Goal: Check status: Check status

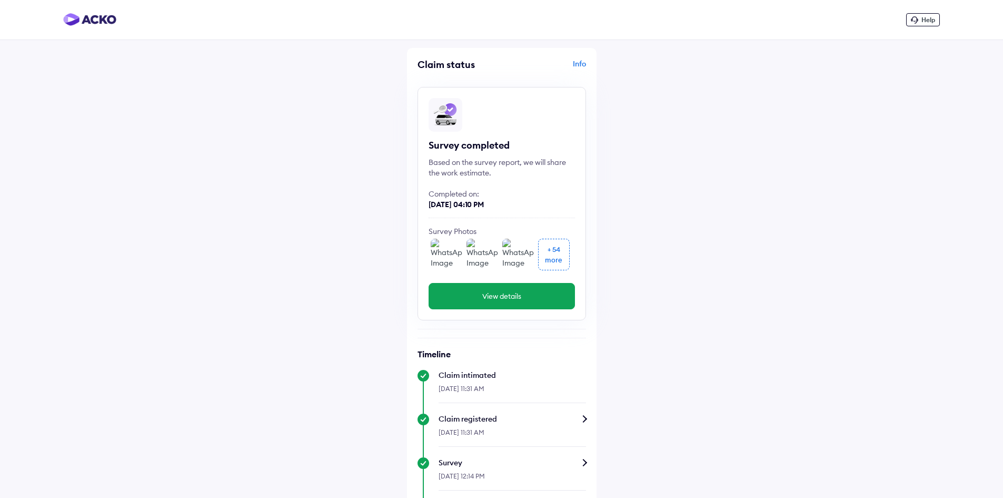
scroll to position [363, 0]
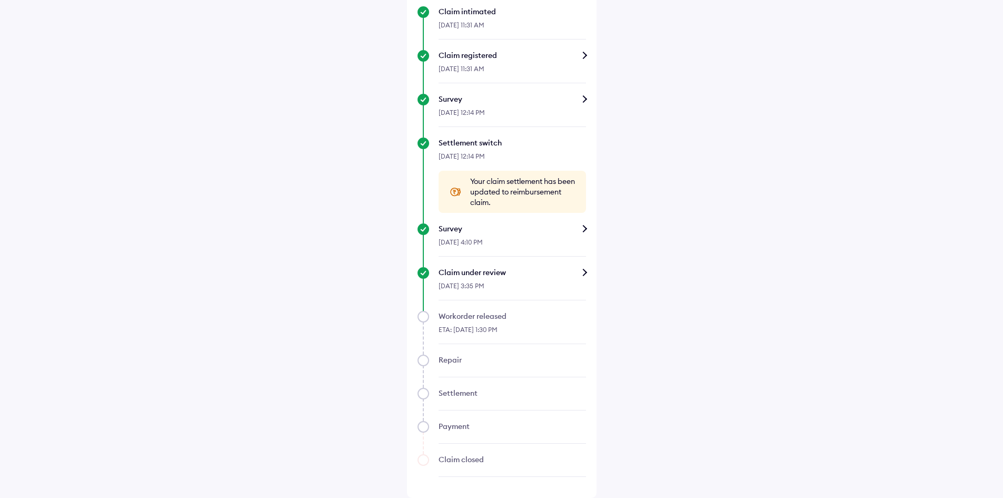
click at [583, 271] on div "Claim under review" at bounding box center [512, 272] width 147 height 11
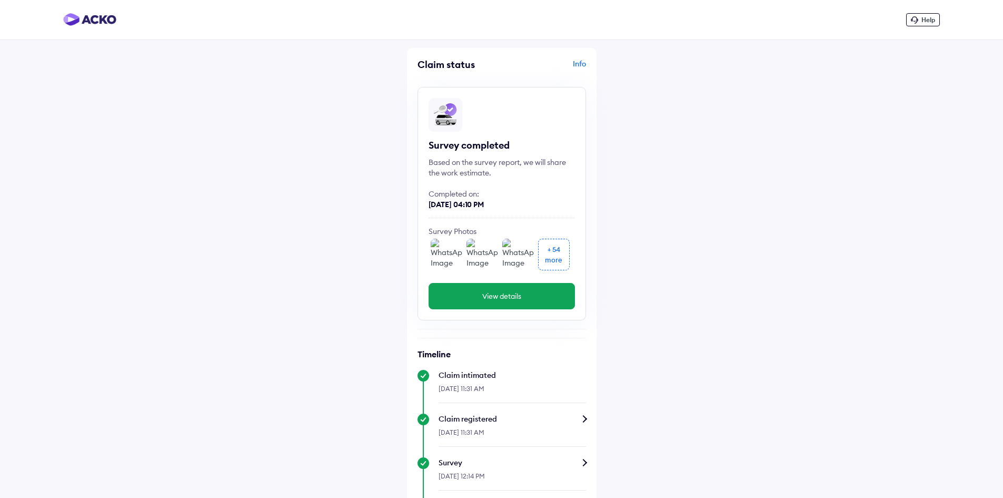
click at [583, 60] on div "Info" at bounding box center [545, 68] width 82 height 20
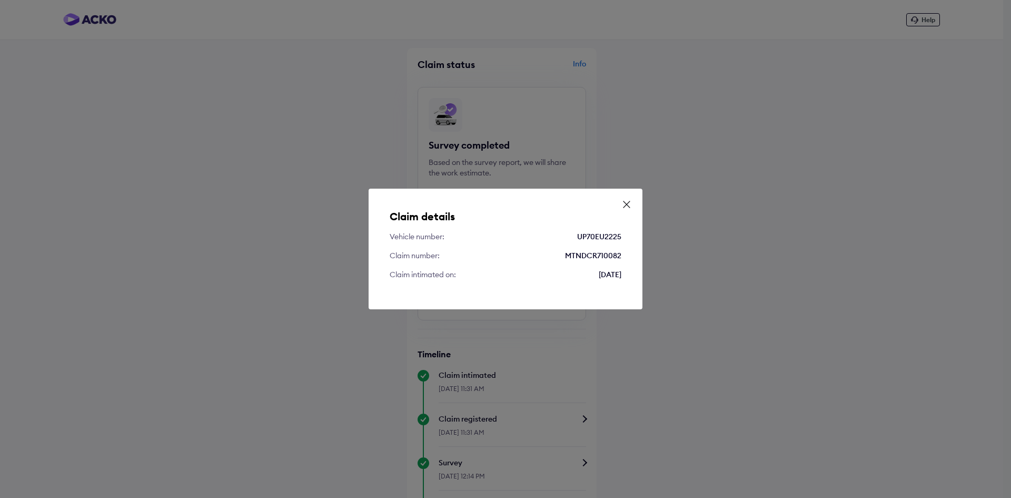
click at [627, 197] on div "Claim details Vehicle number: UP70EU2225 Claim number: MTNDCR710082 Claim intim…" at bounding box center [506, 248] width 274 height 121
click at [626, 203] on icon at bounding box center [626, 204] width 11 height 11
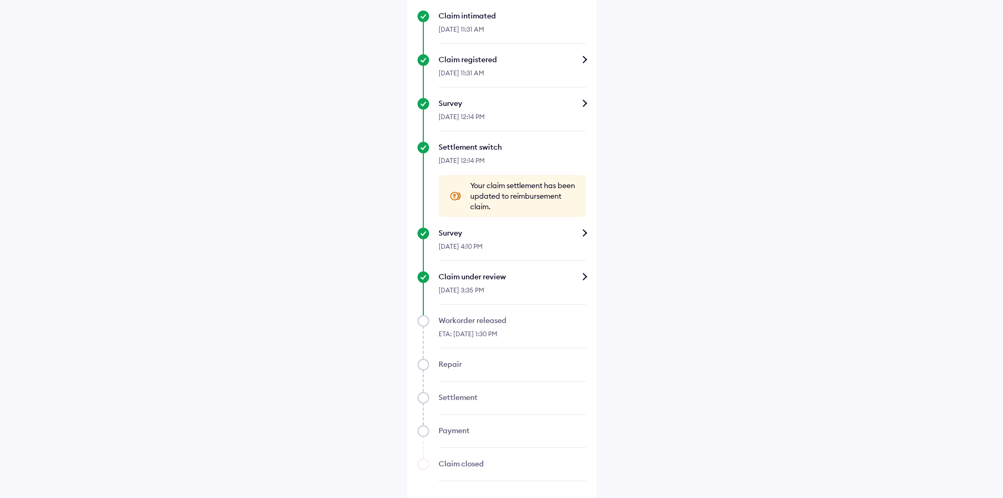
scroll to position [363, 0]
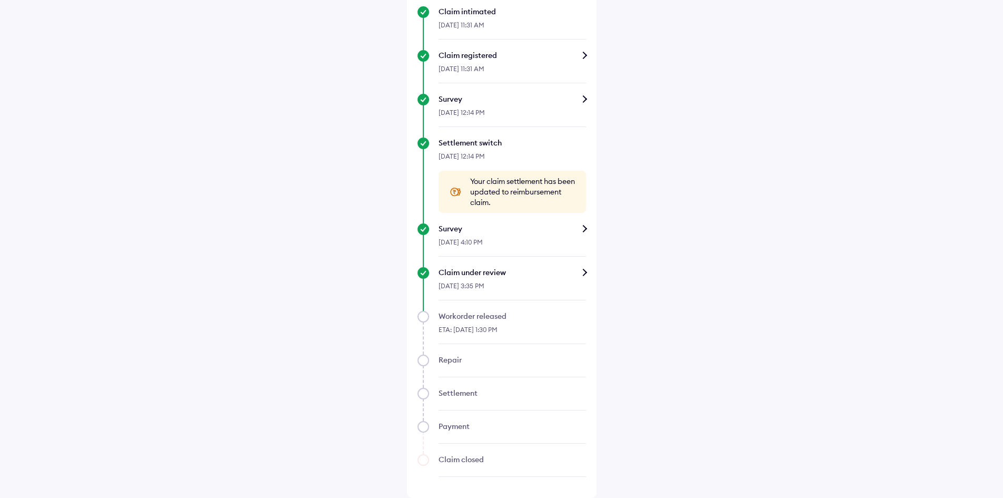
click at [585, 273] on div "Claim under review" at bounding box center [512, 272] width 147 height 11
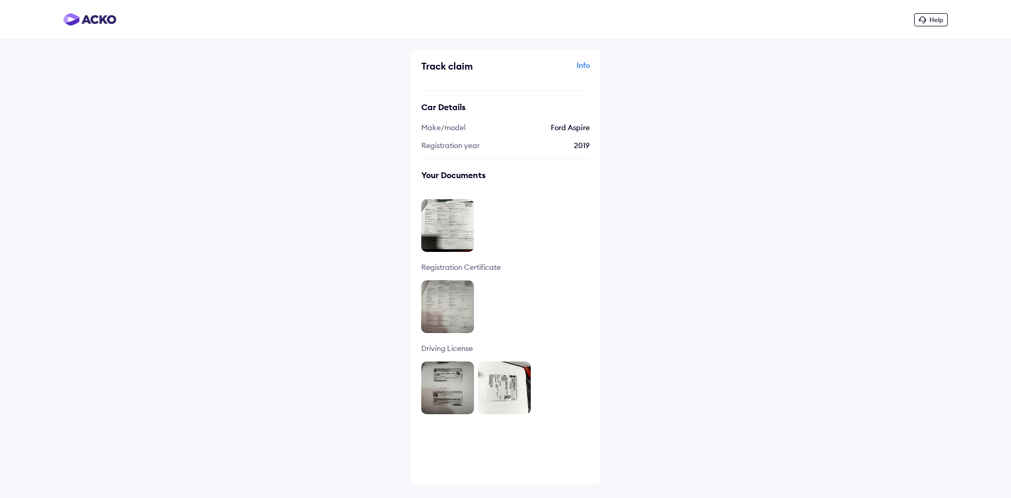
click at [589, 63] on div "Info" at bounding box center [549, 70] width 82 height 20
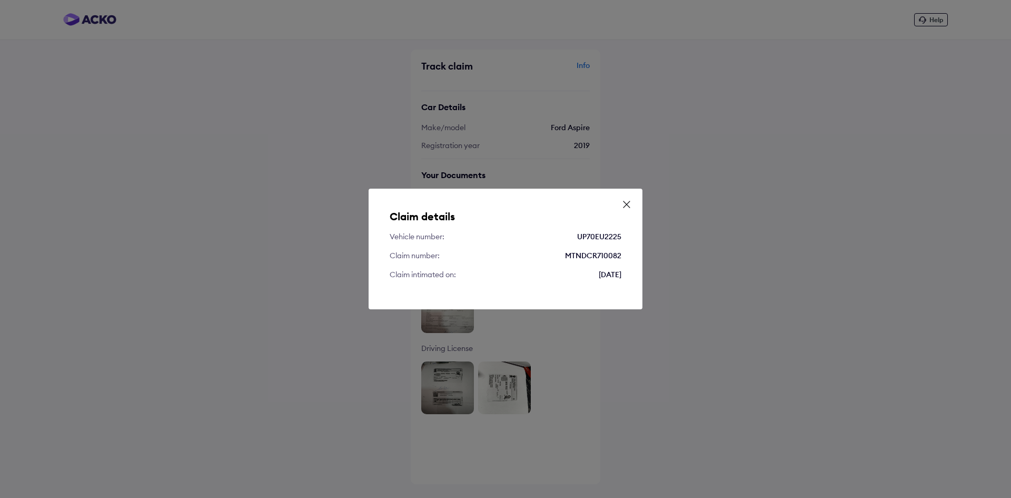
click at [628, 200] on icon at bounding box center [626, 204] width 11 height 11
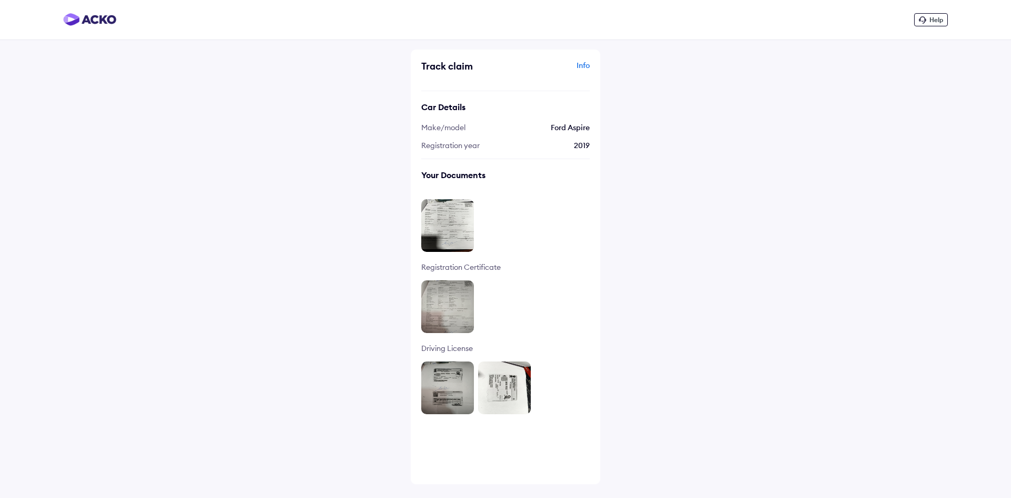
click at [498, 385] on img at bounding box center [504, 387] width 53 height 53
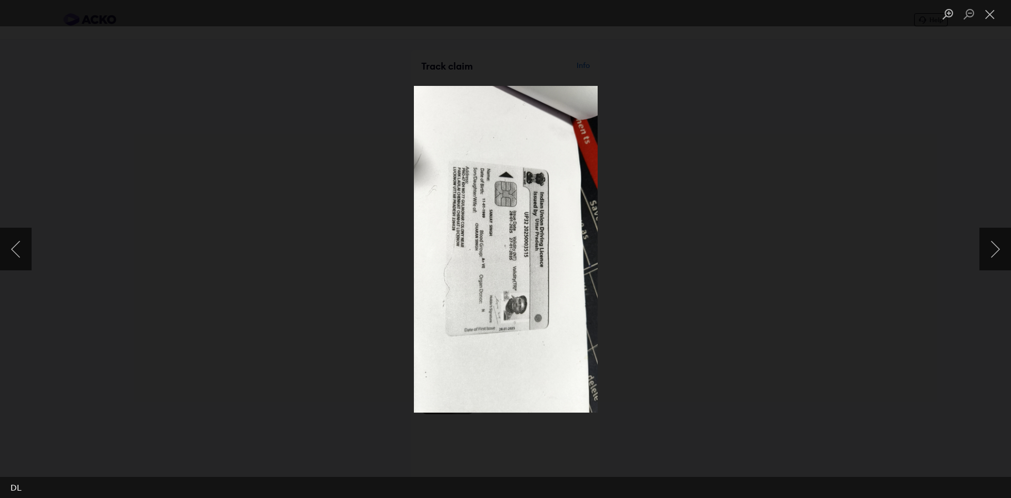
click at [513, 307] on img "Lightbox" at bounding box center [506, 249] width 184 height 326
click at [988, 12] on button "Close lightbox" at bounding box center [989, 14] width 21 height 18
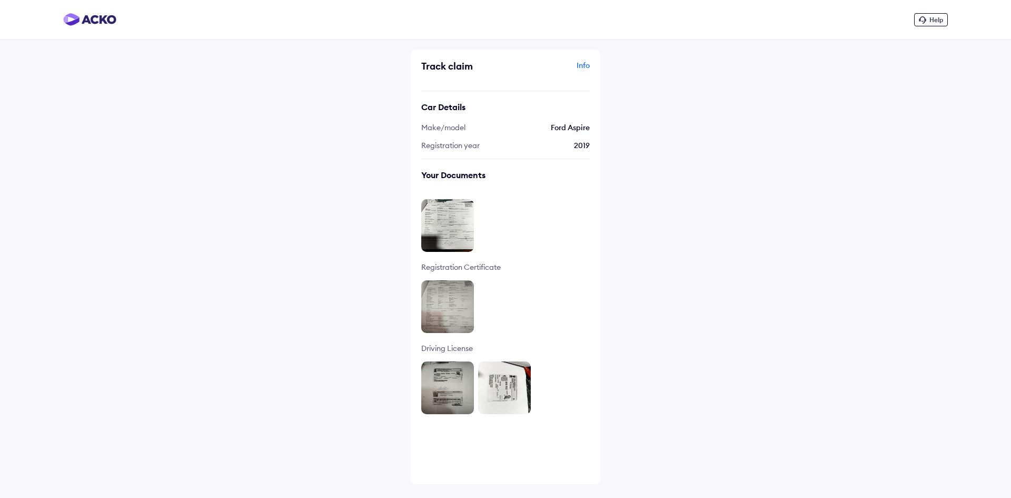
click at [508, 397] on img at bounding box center [504, 387] width 53 height 53
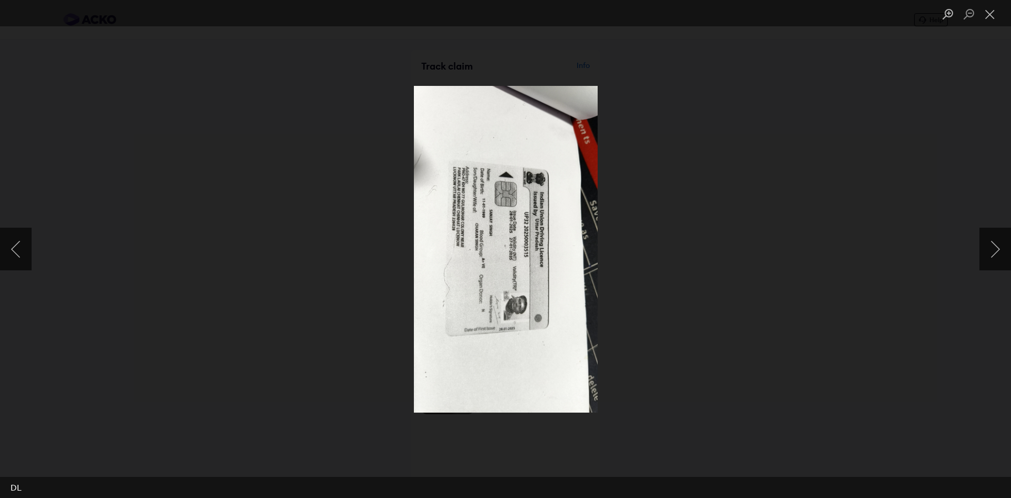
click at [496, 232] on img "Lightbox" at bounding box center [506, 249] width 184 height 326
click at [990, 13] on button "Close lightbox" at bounding box center [989, 14] width 21 height 18
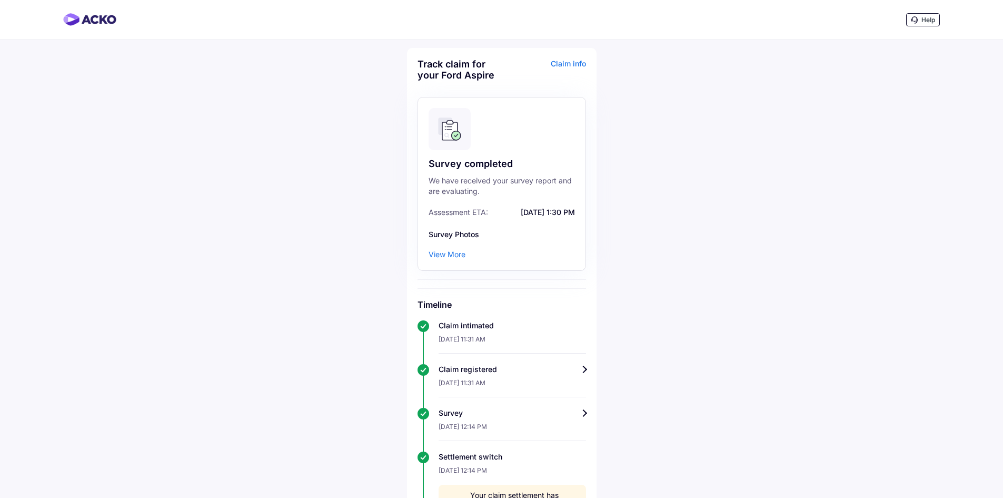
click at [455, 252] on div "View More" at bounding box center [447, 254] width 37 height 11
click at [570, 66] on div "Claim info" at bounding box center [545, 73] width 82 height 30
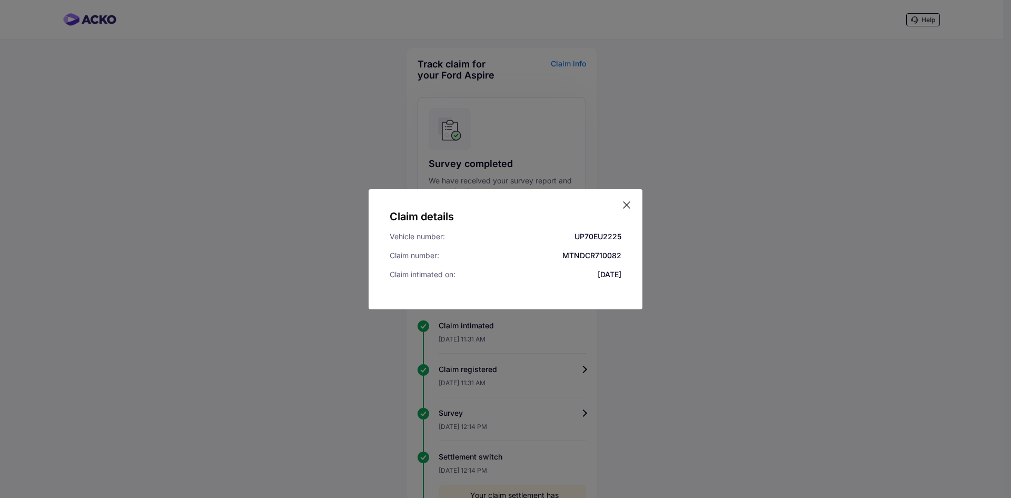
click at [626, 201] on icon at bounding box center [626, 205] width 11 height 11
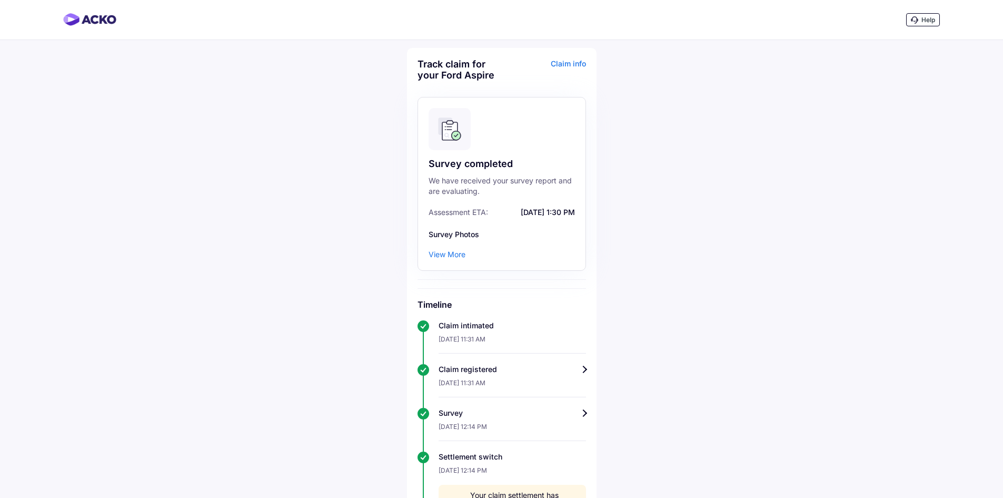
scroll to position [314, 0]
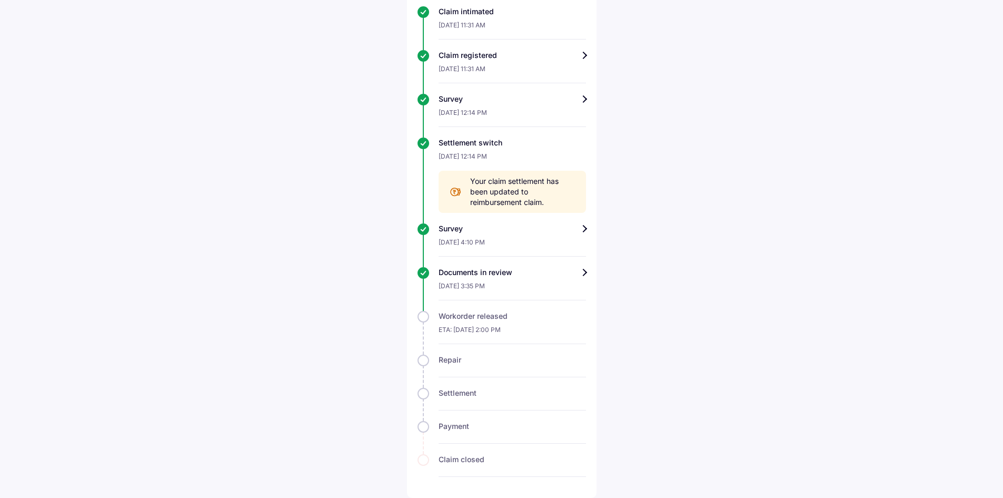
click at [484, 324] on div "ETA: [DATE] 2:00 PM" at bounding box center [512, 332] width 147 height 23
click at [582, 273] on div "Documents in review" at bounding box center [512, 272] width 147 height 11
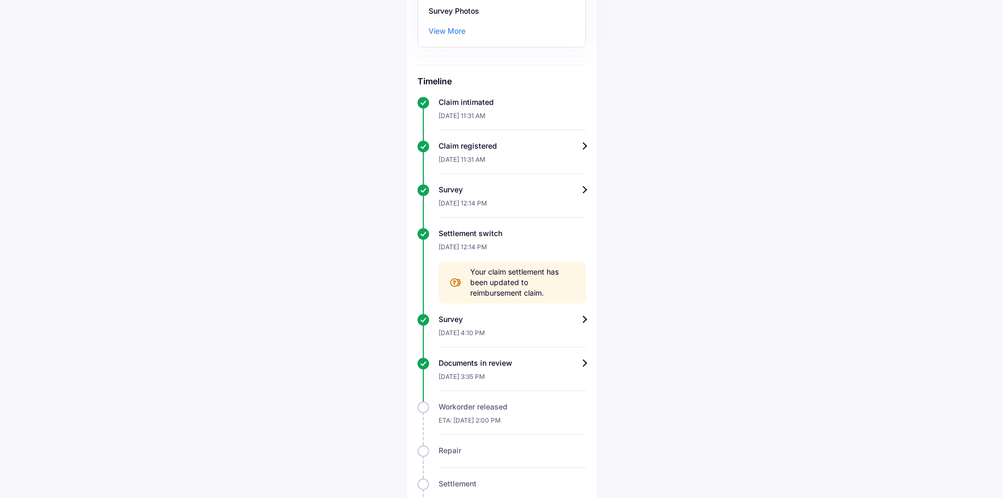
scroll to position [224, 0]
click at [729, 311] on div "Help Track claim for your Ford Aspire Claim info Survey completed We have recei…" at bounding box center [501, 181] width 1003 height 811
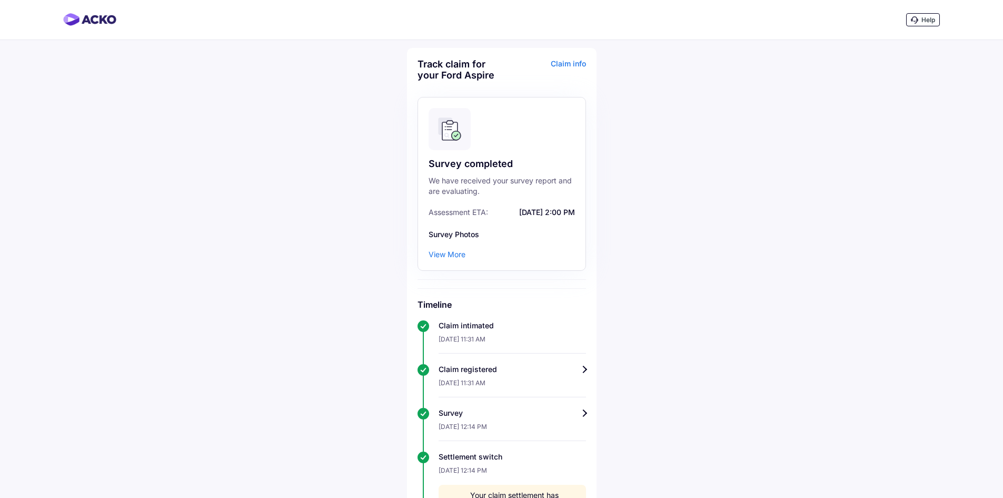
click at [447, 255] on div "View More" at bounding box center [447, 254] width 37 height 11
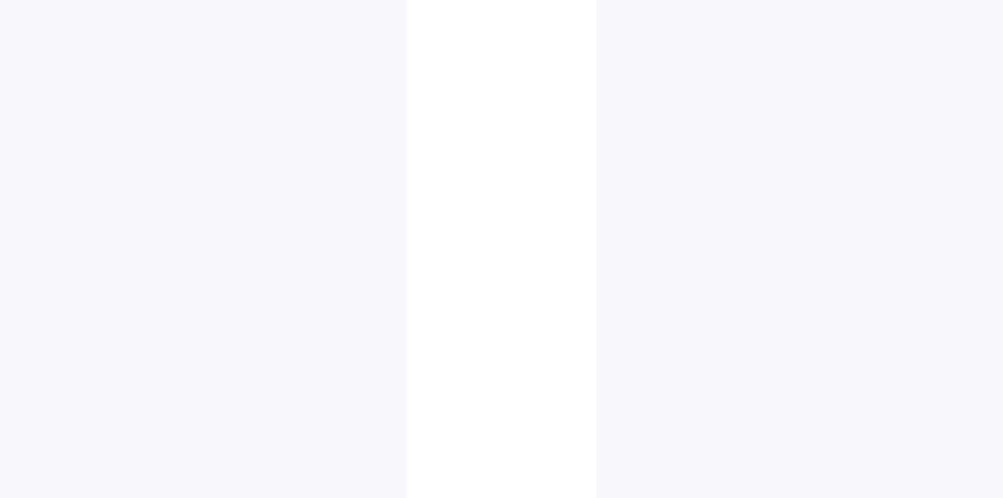
scroll to position [306, 0]
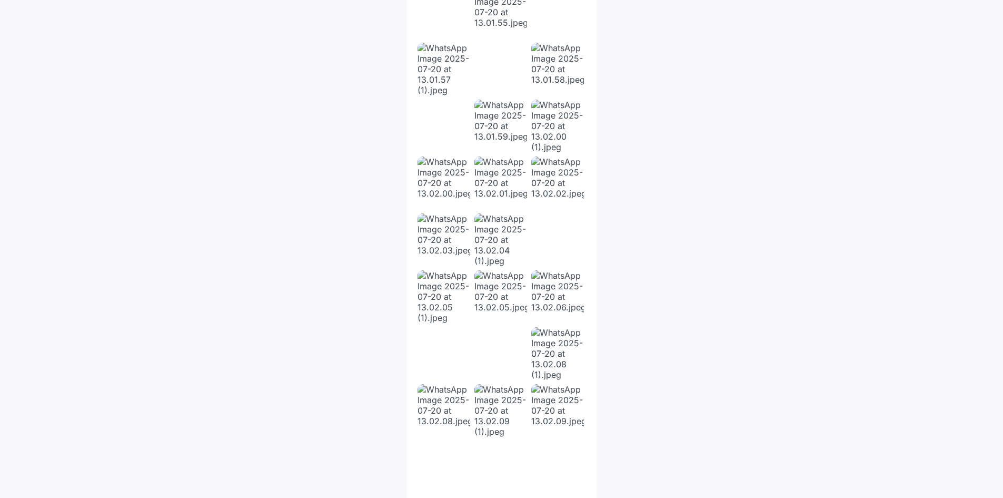
click at [551, 354] on img at bounding box center [557, 353] width 53 height 53
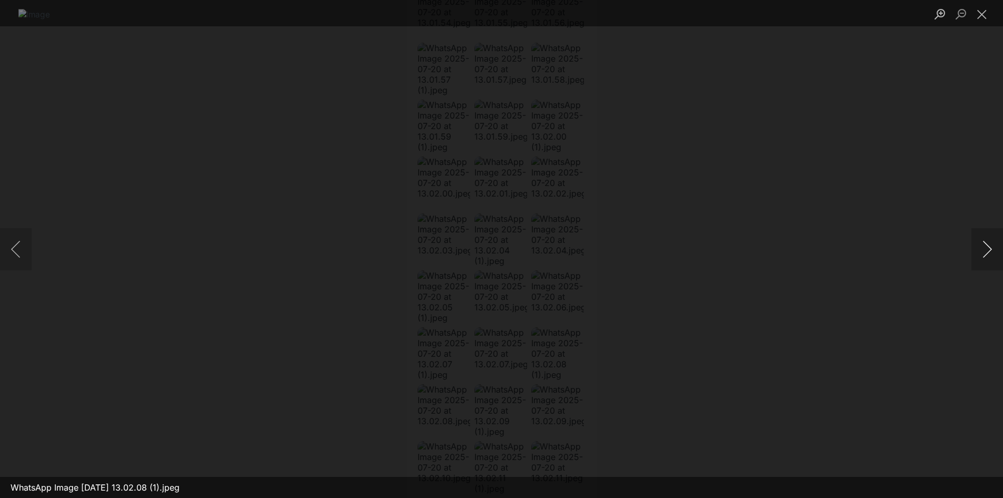
click at [989, 251] on button "Next image" at bounding box center [987, 249] width 32 height 42
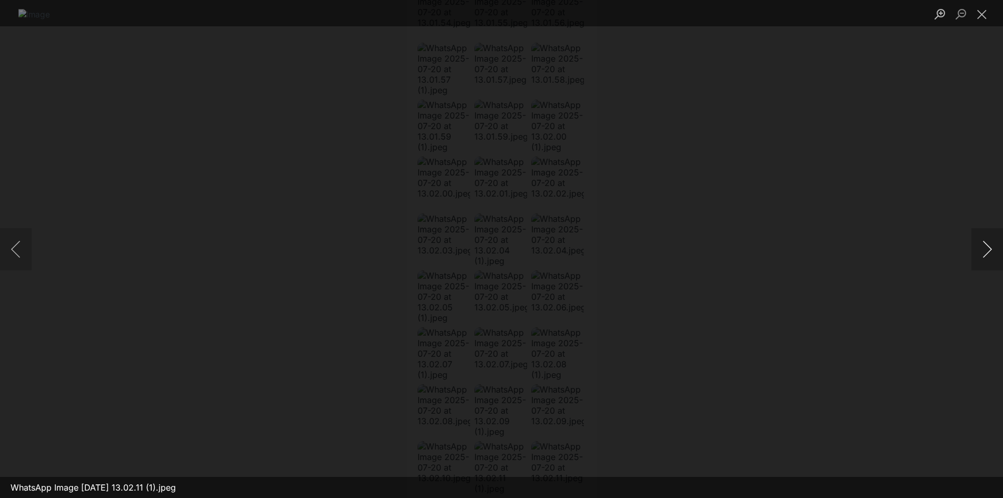
click at [989, 251] on button "Next image" at bounding box center [987, 249] width 32 height 42
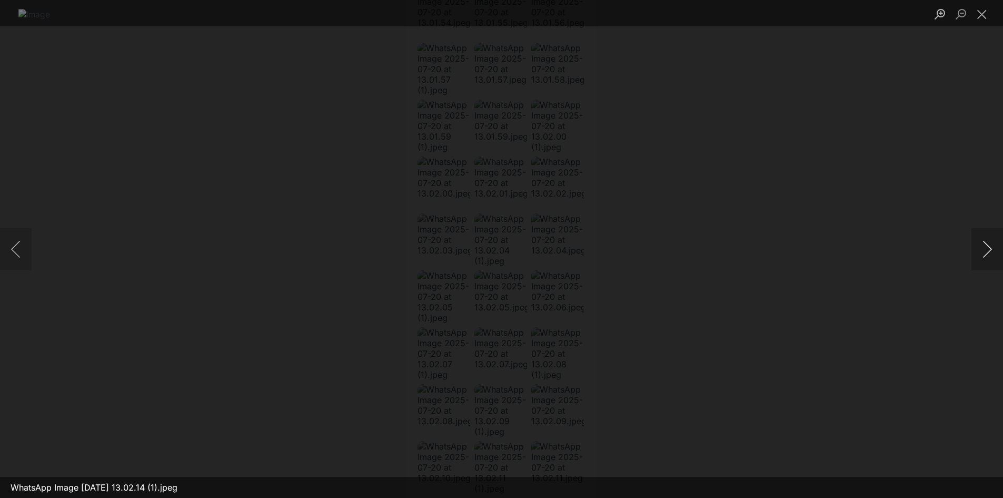
click at [989, 251] on button "Next image" at bounding box center [987, 249] width 32 height 42
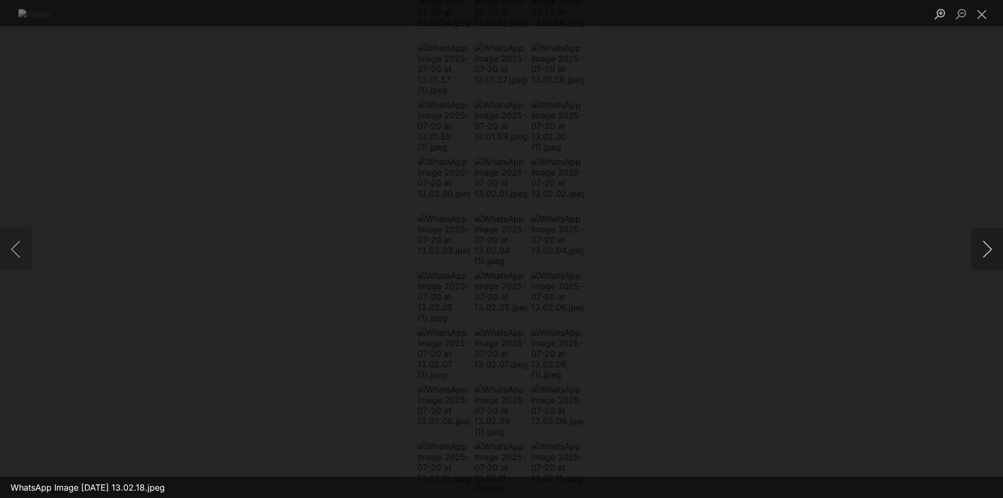
click at [989, 251] on button "Next image" at bounding box center [987, 249] width 32 height 42
click at [978, 15] on button "Close lightbox" at bounding box center [981, 14] width 21 height 18
